Goal: Find specific page/section: Find specific page/section

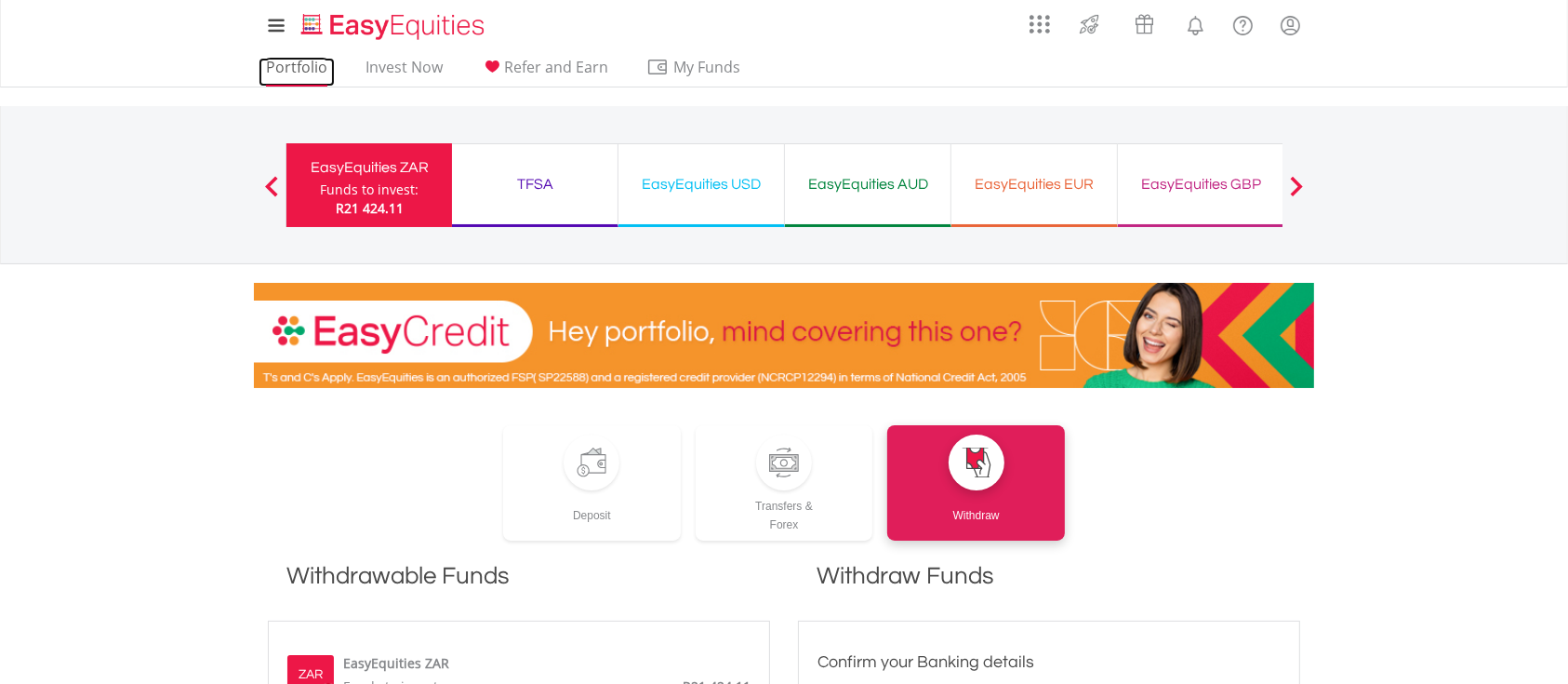
click at [308, 74] on link "Portfolio" at bounding box center [297, 72] width 76 height 29
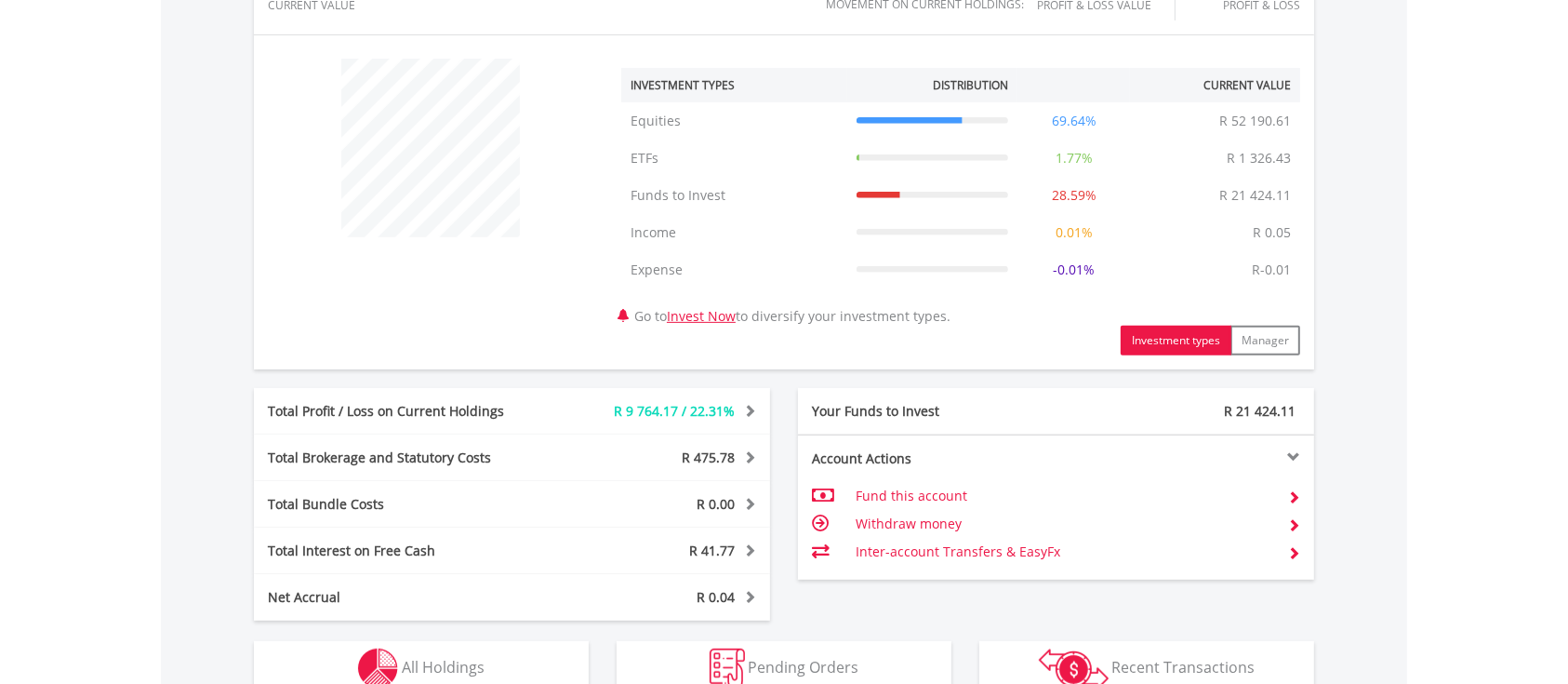
scroll to position [744, 0]
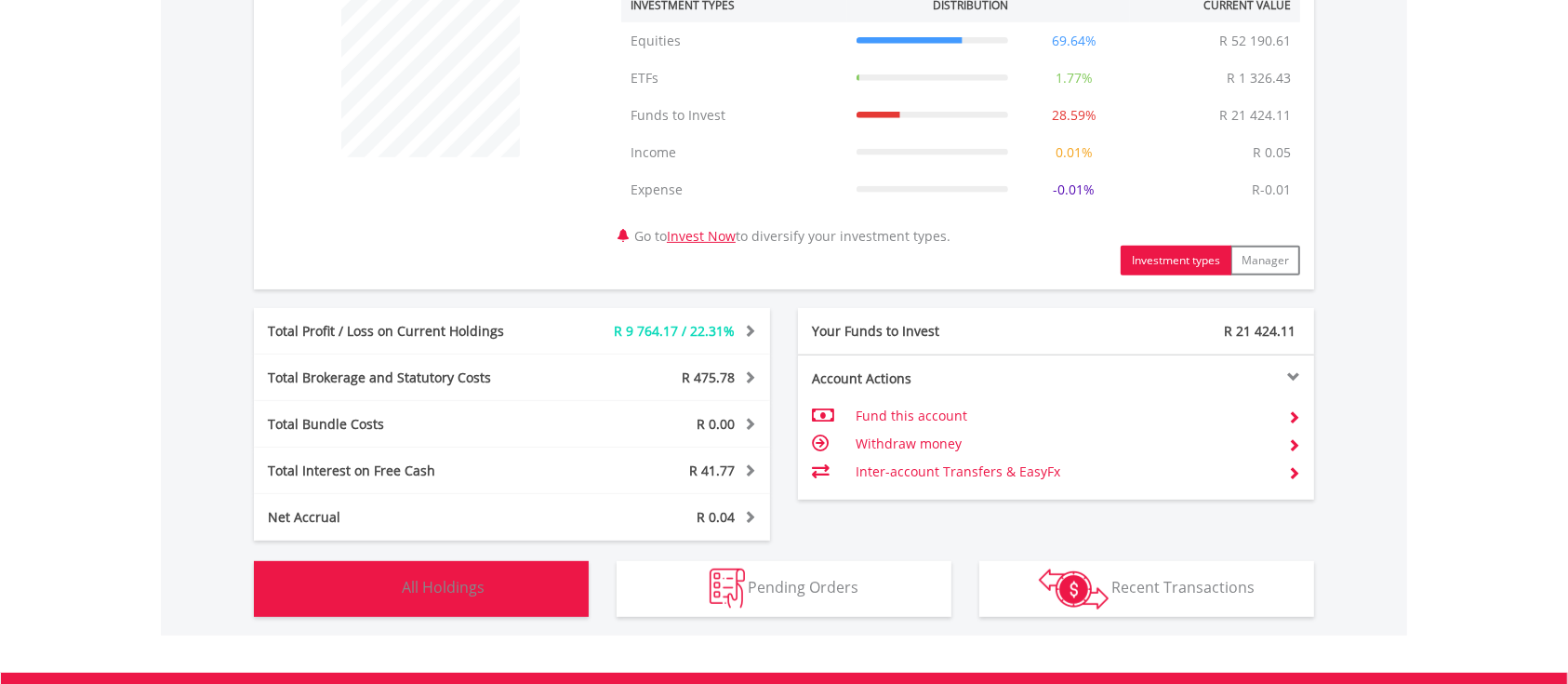
click at [433, 577] on span "All Holdings" at bounding box center [443, 586] width 83 height 20
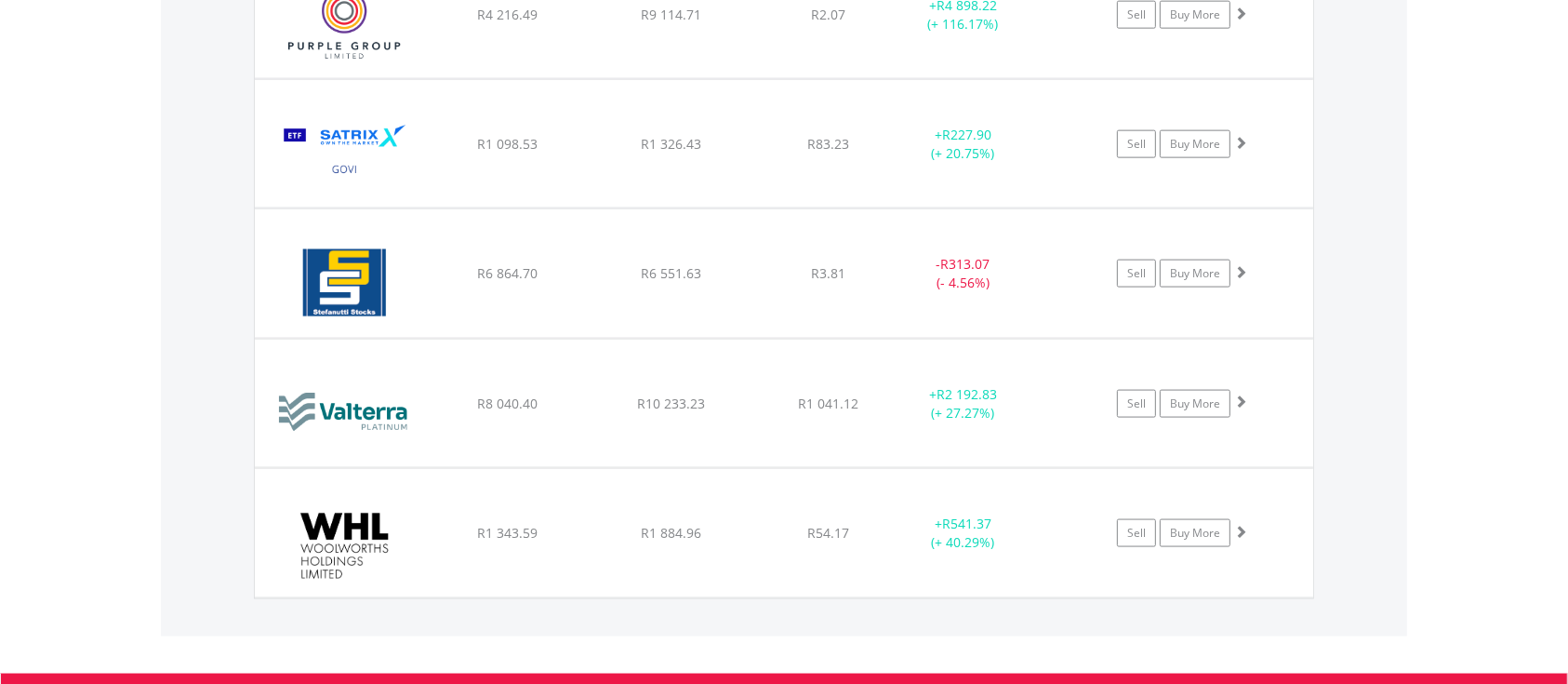
scroll to position [2530, 0]
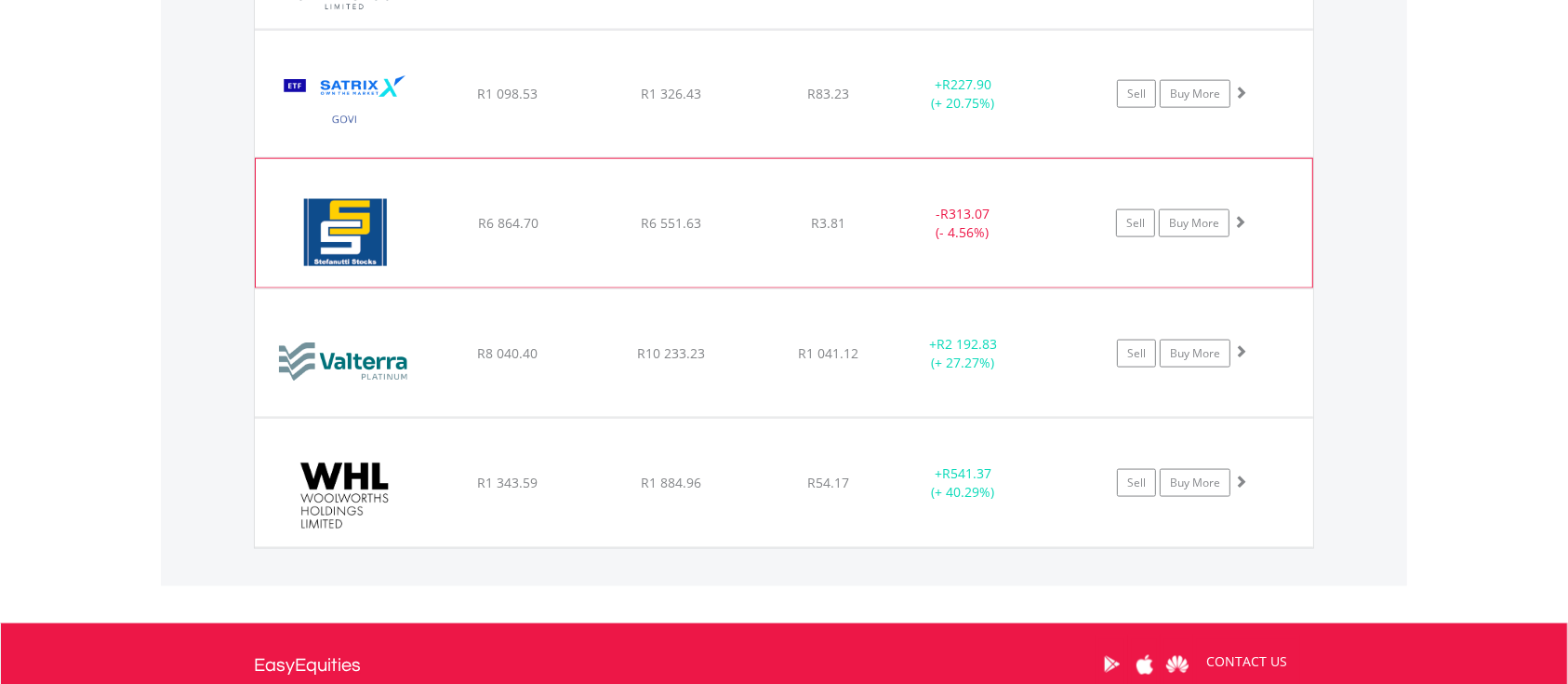
click at [1240, 218] on span at bounding box center [1239, 220] width 13 height 13
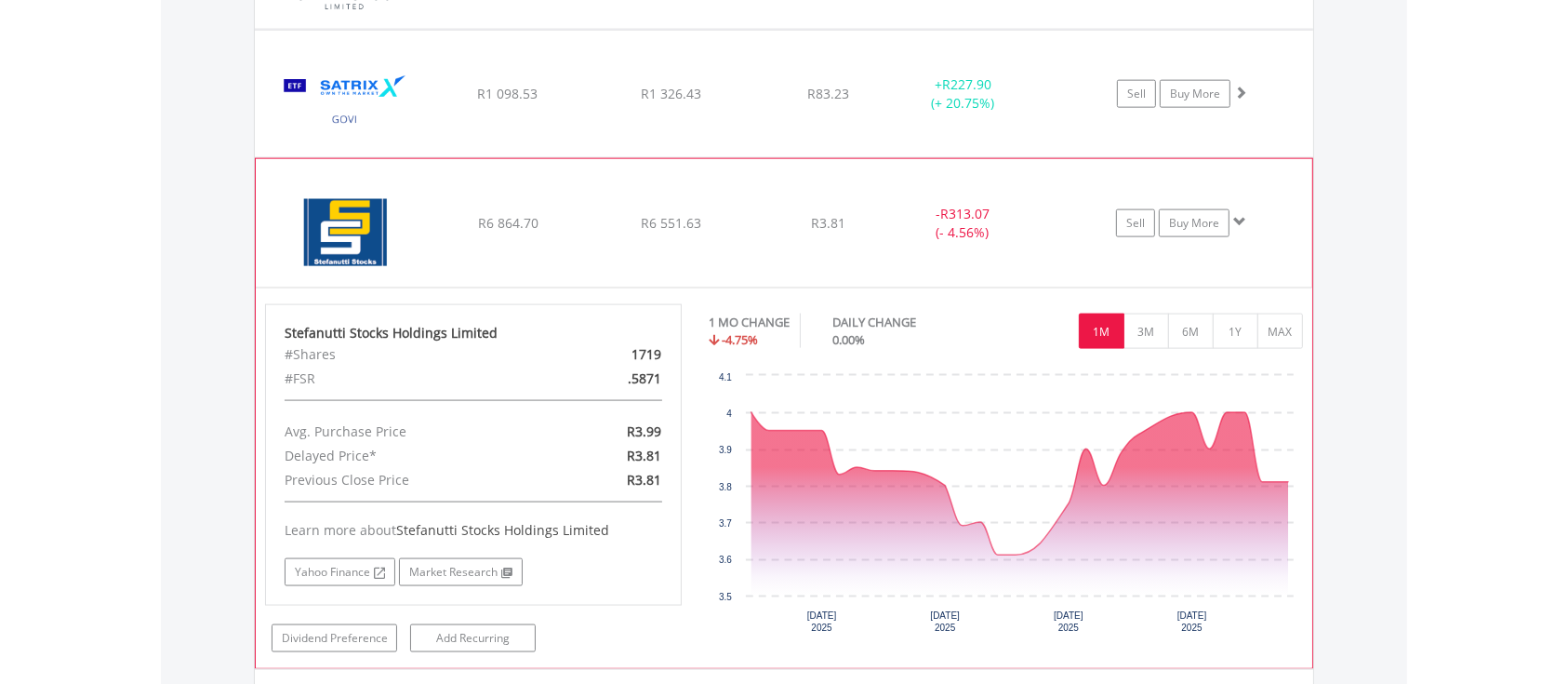
click at [1242, 216] on span at bounding box center [1239, 220] width 13 height 13
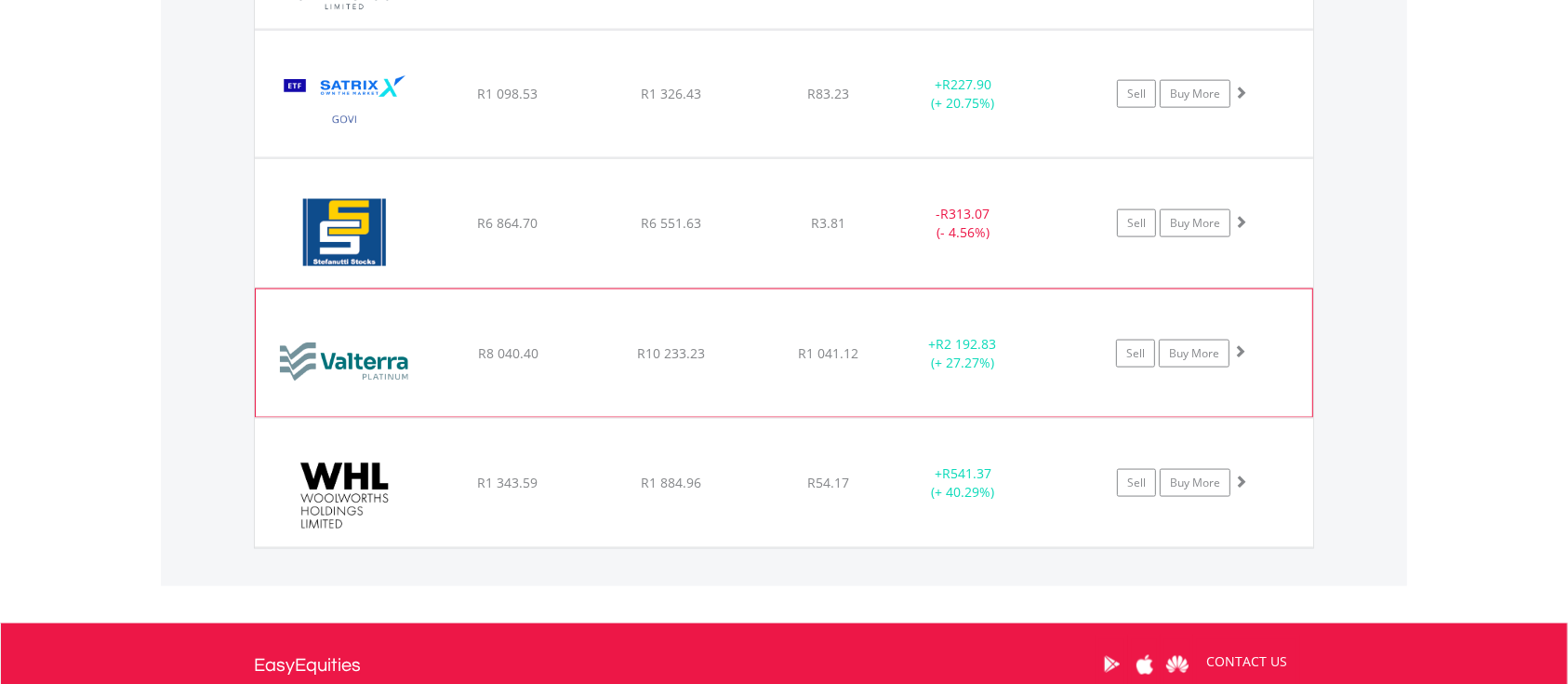
click at [1240, 346] on span at bounding box center [1239, 350] width 13 height 13
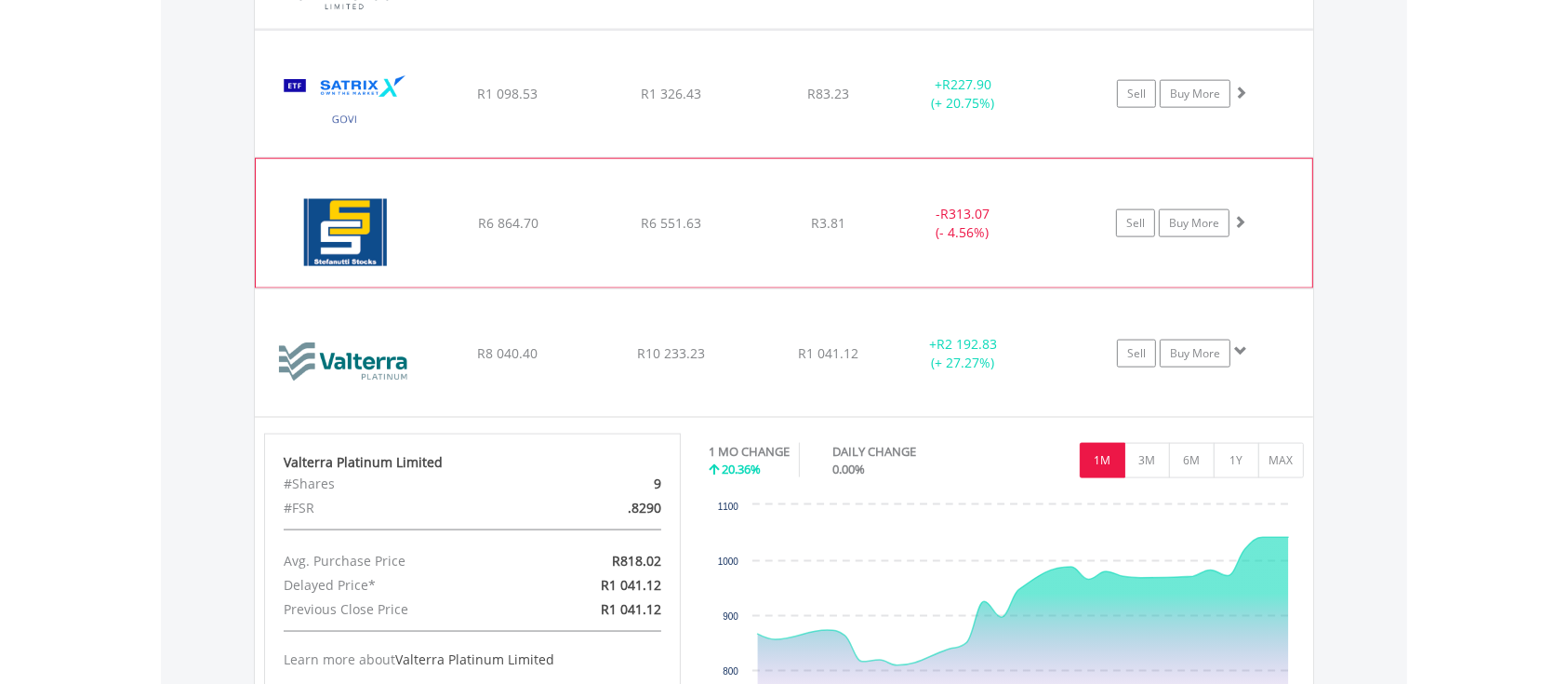
scroll to position [2655, 0]
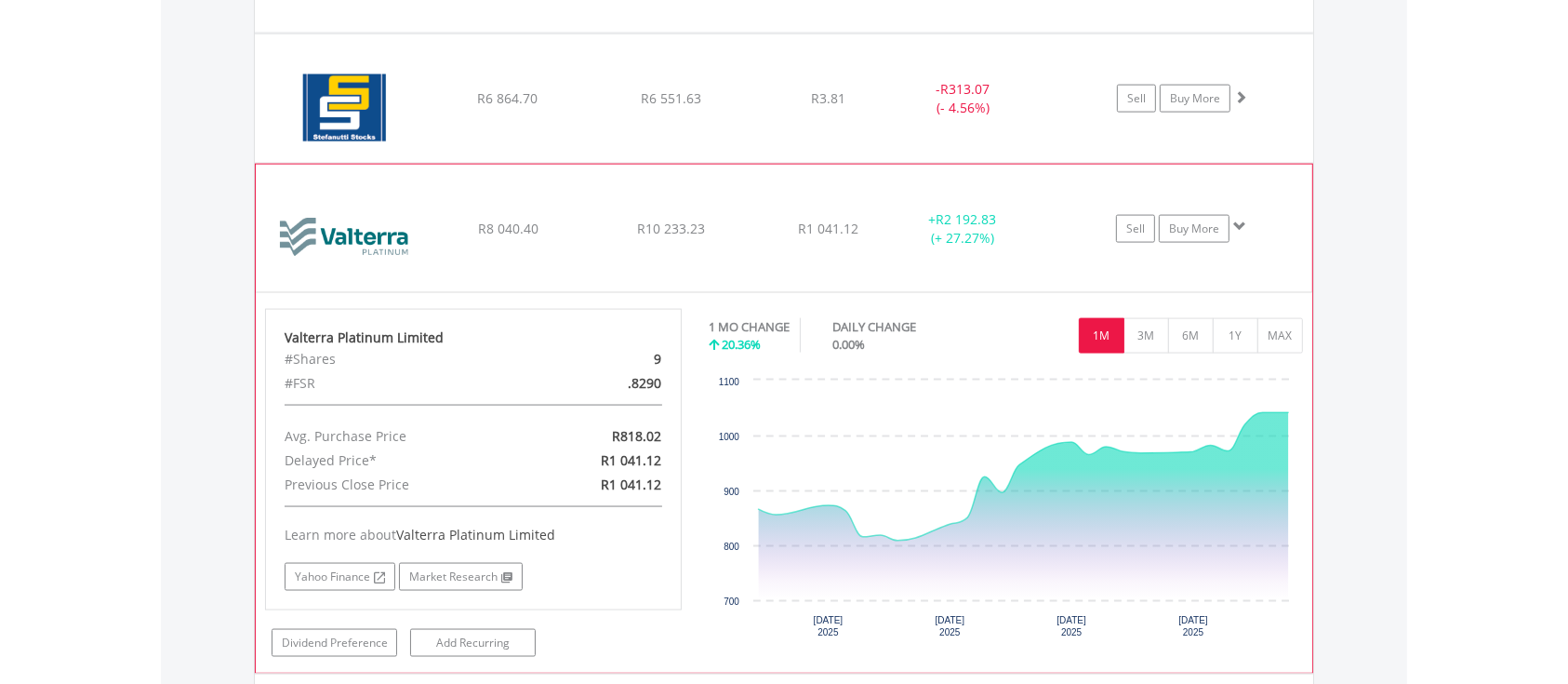
click at [1235, 224] on span at bounding box center [1239, 225] width 13 height 13
